Goal: Communication & Community: Answer question/provide support

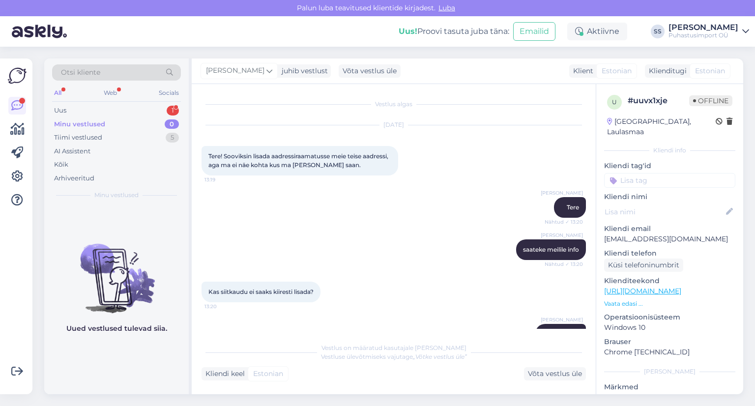
scroll to position [331, 0]
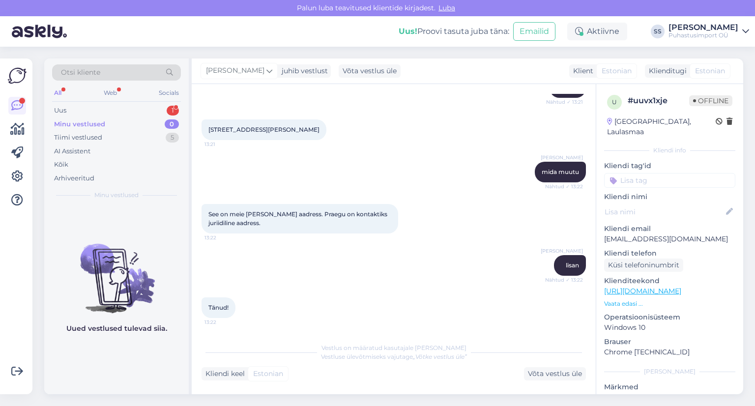
click at [147, 111] on div "Uus 1" at bounding box center [116, 111] width 129 height 14
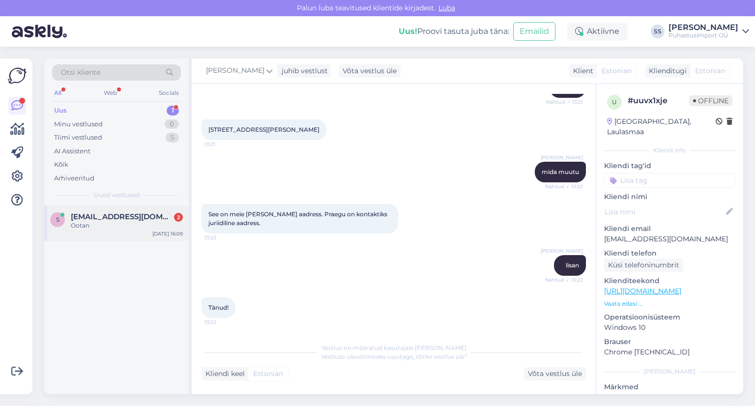
click at [130, 238] on div "s [EMAIL_ADDRESS][DOMAIN_NAME] 2 Ootan [DATE] 16:09" at bounding box center [116, 223] width 145 height 35
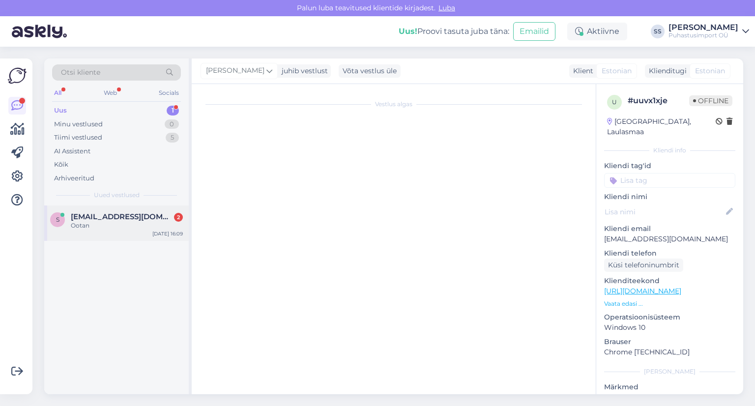
scroll to position [0, 0]
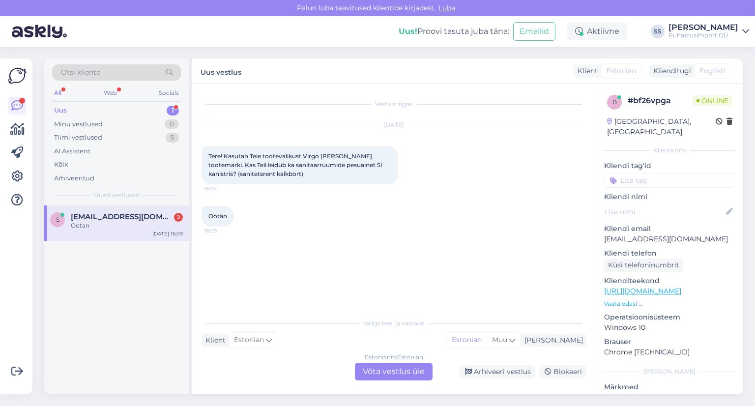
click at [380, 375] on div "Estonian to Estonian Võta vestlus üle" at bounding box center [394, 372] width 78 height 18
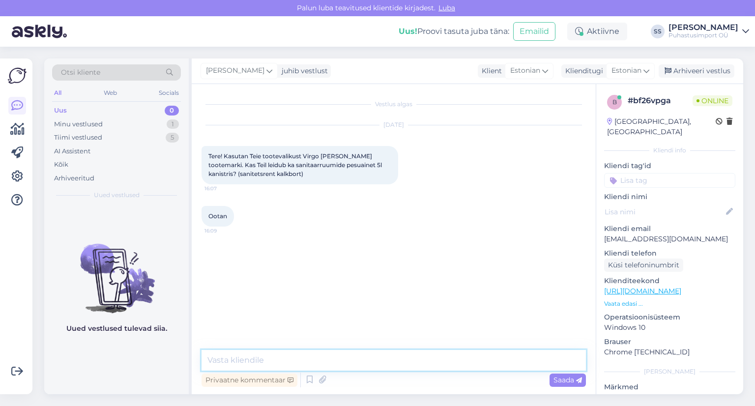
click at [383, 359] on textarea at bounding box center [394, 360] width 384 height 21
type textarea "Tere"
click at [328, 360] on textarea at bounding box center [394, 360] width 384 height 21
type textarea "soov oleks saada 5 l ainet, saan aru?"
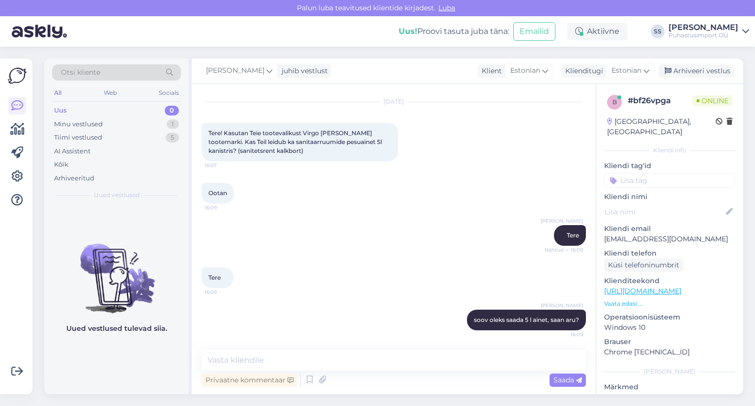
click at [658, 287] on link "[URL][DOMAIN_NAME]" at bounding box center [642, 291] width 77 height 9
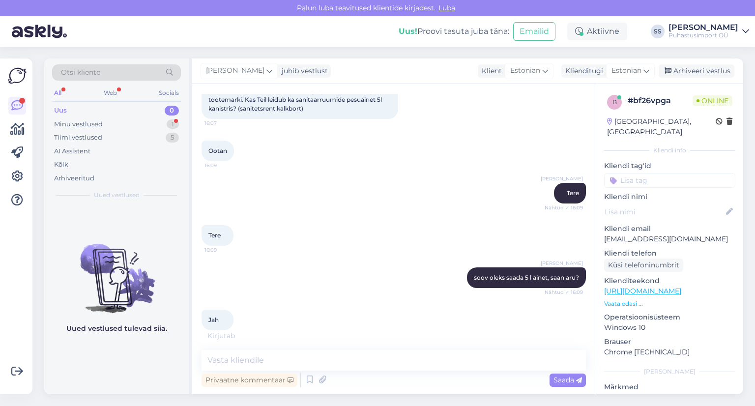
scroll to position [108, 0]
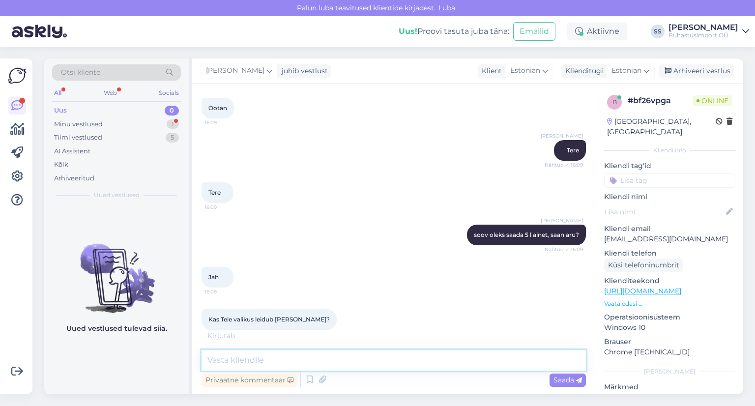
click at [277, 362] on textarea at bounding box center [394, 360] width 384 height 21
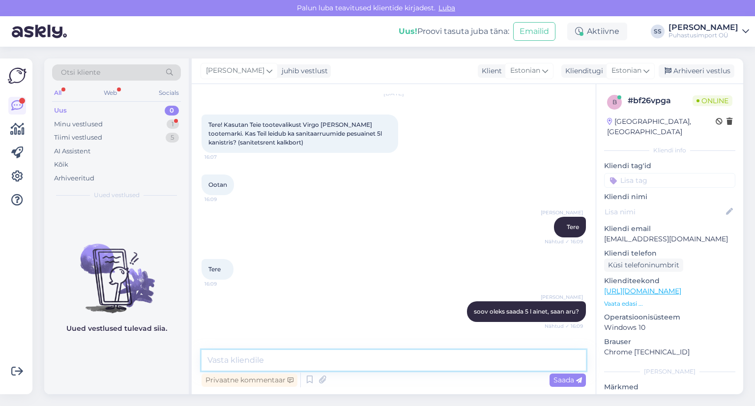
scroll to position [0, 0]
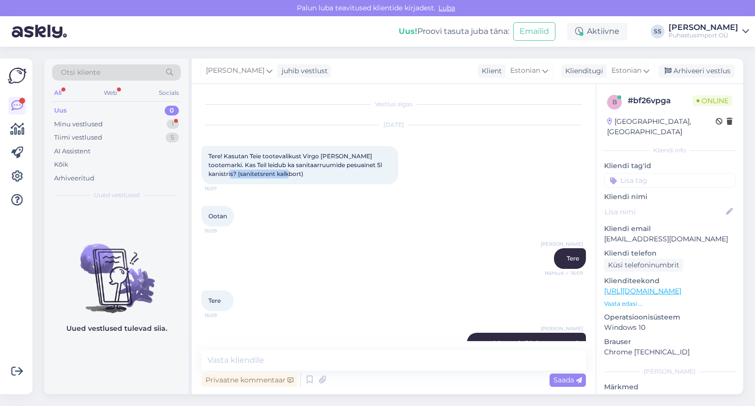
drag, startPoint x: 210, startPoint y: 174, endPoint x: 273, endPoint y: 179, distance: 62.7
click at [273, 179] on div "Tere! Kasutan Teie tootevalikust Virgo [PERSON_NAME] tootemarki. Kas Teil leidu…" at bounding box center [300, 165] width 197 height 38
copy span "sanitetsrent kalkbort"
click at [239, 366] on textarea at bounding box center [394, 360] width 384 height 21
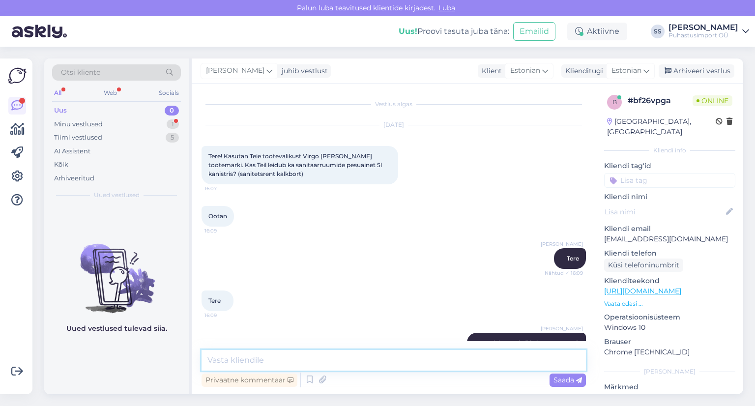
paste textarea "[URL][DOMAIN_NAME]"
type textarea "[URL][DOMAIN_NAME]"
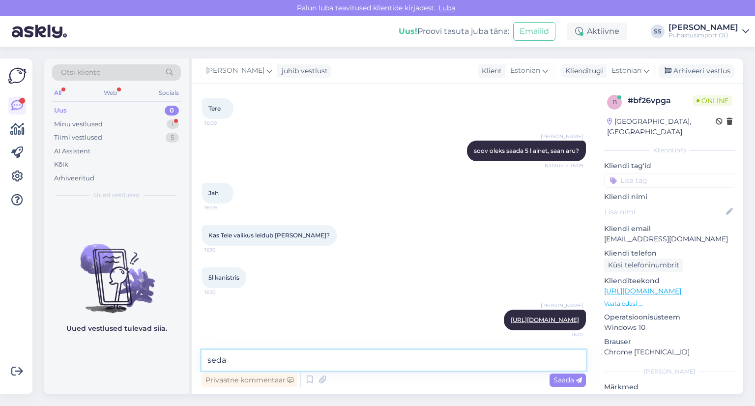
type textarea "seda?"
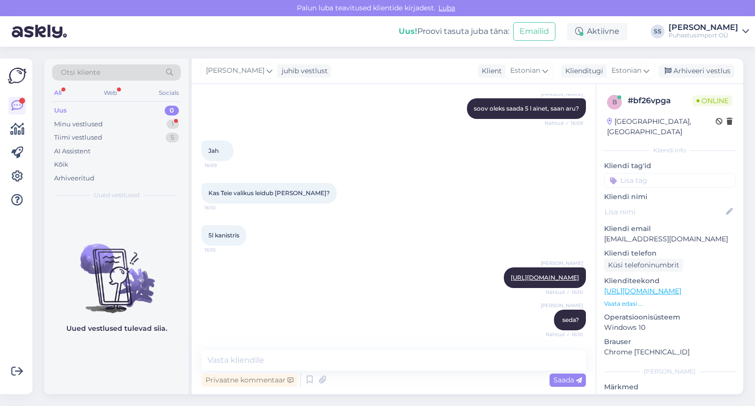
scroll to position [243, 0]
click at [148, 121] on div "Minu vestlused 1" at bounding box center [116, 125] width 129 height 14
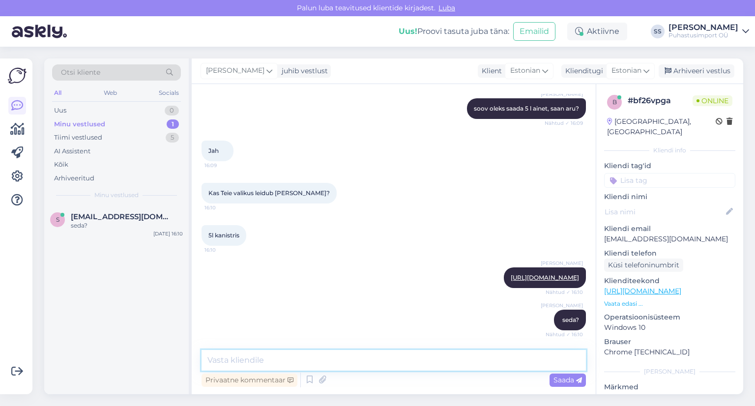
click at [393, 360] on textarea at bounding box center [394, 360] width 384 height 21
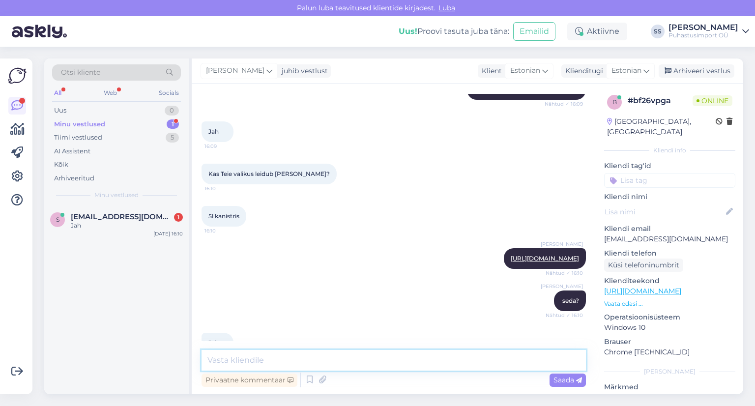
scroll to position [286, 0]
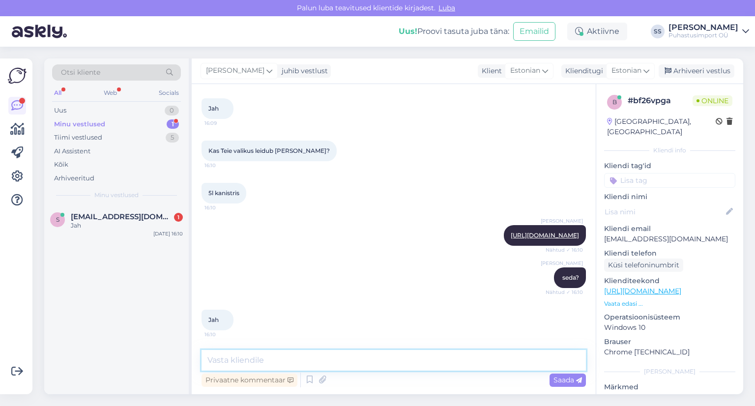
click at [320, 366] on textarea at bounding box center [394, 360] width 384 height 21
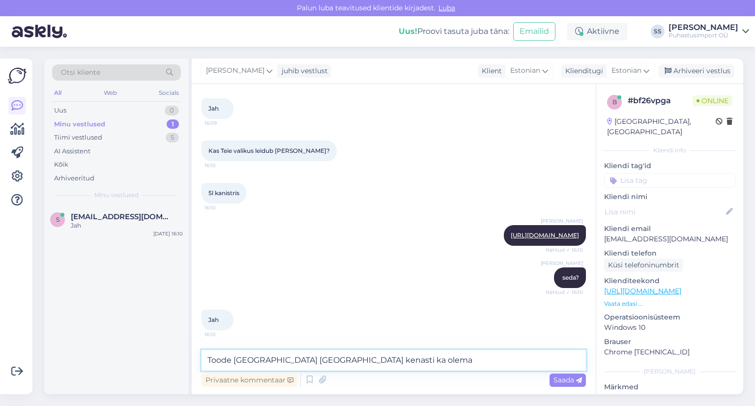
type textarea "Toode [GEOGRAPHIC_DATA] [GEOGRAPHIC_DATA] kenasti ka olemas"
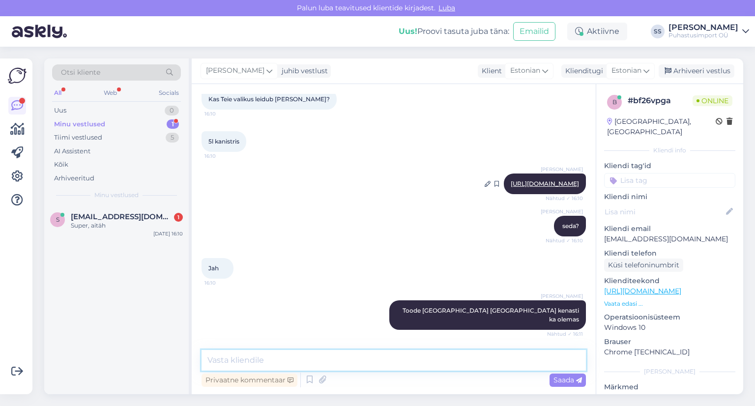
scroll to position [370, 0]
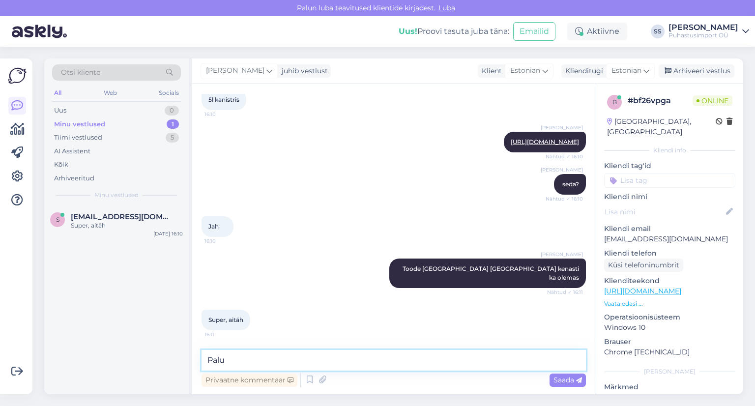
type textarea "Palun"
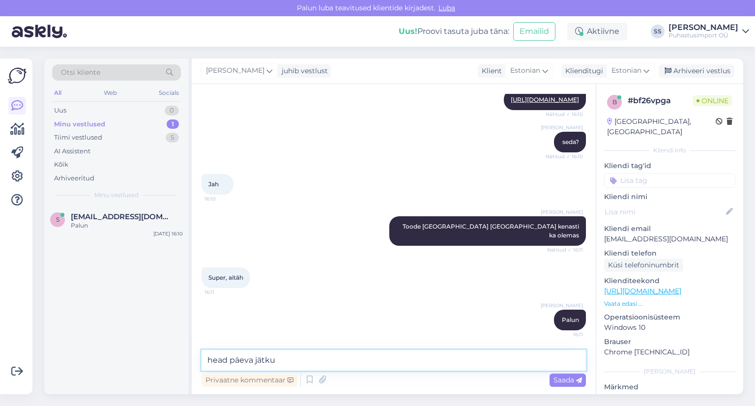
type textarea "head päeva jätku!"
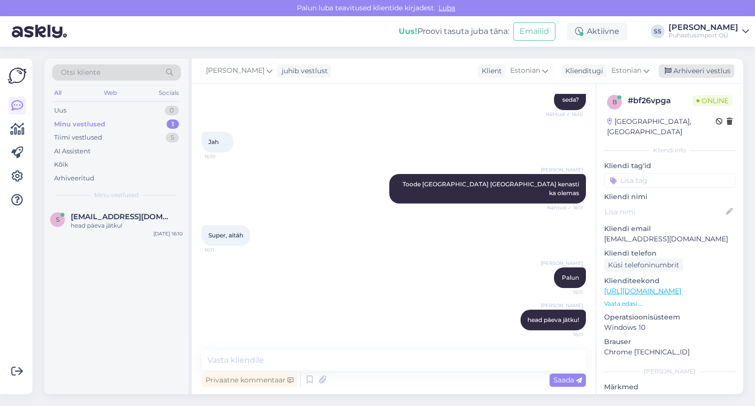
click at [690, 72] on div "Arhiveeri vestlus" at bounding box center [697, 70] width 76 height 13
